Goal: Information Seeking & Learning: Learn about a topic

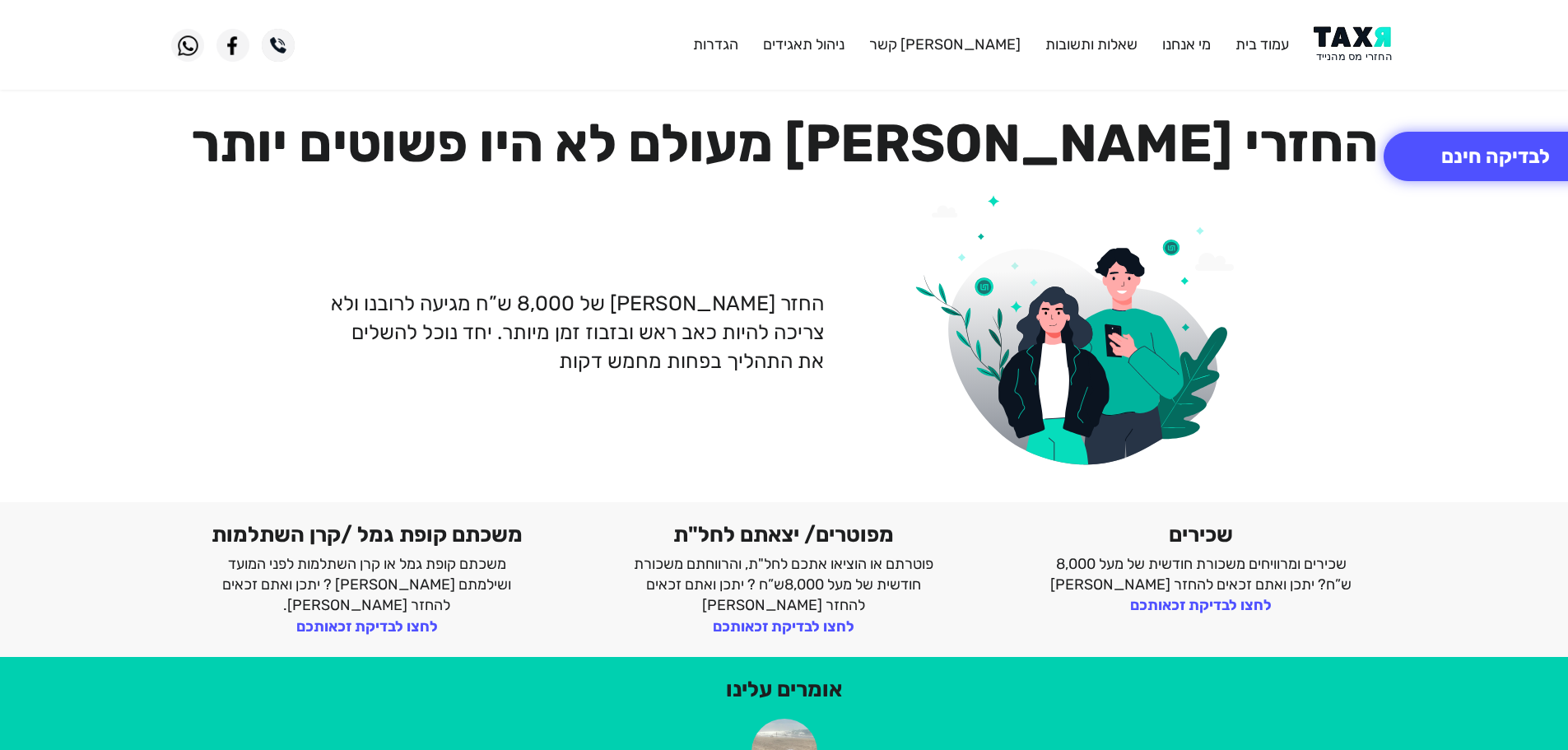
click at [1374, 37] on img at bounding box center [1355, 45] width 83 height 37
